Goal: Task Accomplishment & Management: Use online tool/utility

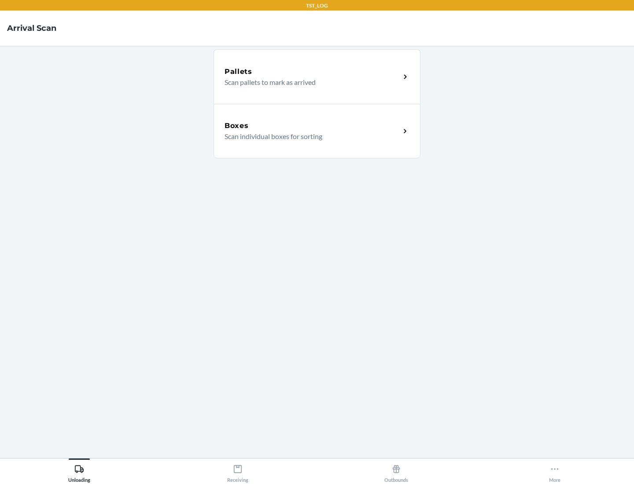
click at [312, 126] on div "Boxes" at bounding box center [313, 126] width 176 height 11
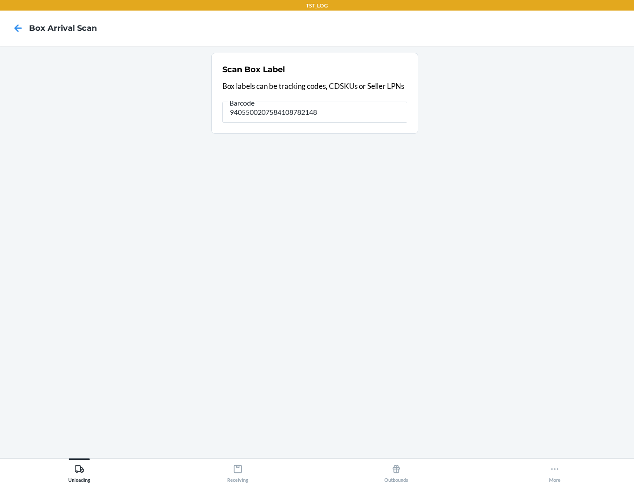
type input "9405500207584108782148"
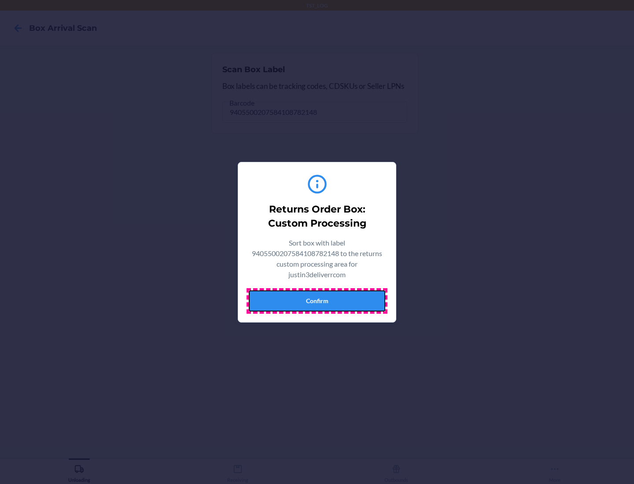
click at [317, 301] on button "Confirm" at bounding box center [317, 301] width 136 height 21
